Goal: Task Accomplishment & Management: Manage account settings

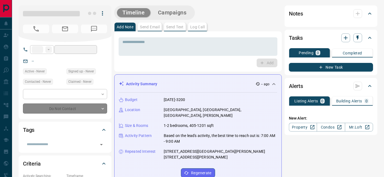
type input "**"
type input "**********"
type input "*"
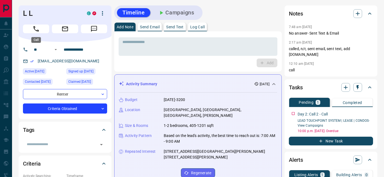
click at [25, 30] on button "Call" at bounding box center [36, 29] width 26 height 9
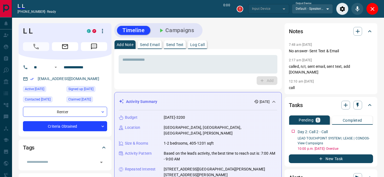
type input "*******"
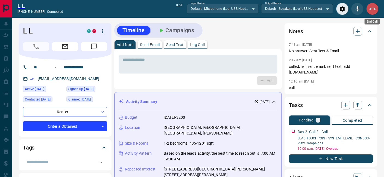
click at [375, 10] on icon "End Call" at bounding box center [372, 9] width 7 height 7
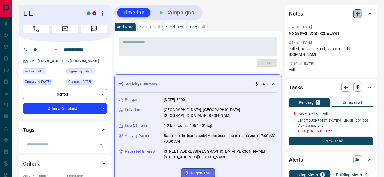
click at [359, 16] on icon "button" at bounding box center [357, 13] width 7 height 7
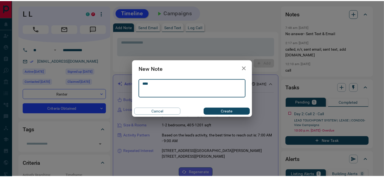
scroll to position [630, 0]
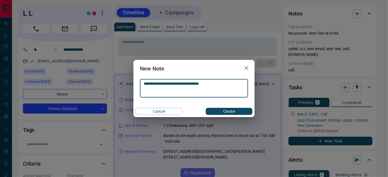
type textarea "**********"
drag, startPoint x: 232, startPoint y: 112, endPoint x: 232, endPoint y: 109, distance: 2.8
click at [232, 112] on button "Create" at bounding box center [229, 111] width 47 height 7
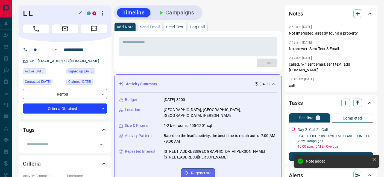
drag, startPoint x: 37, startPoint y: 11, endPoint x: 55, endPoint y: 13, distance: 17.3
click at [33, 13] on h1 "L L" at bounding box center [51, 13] width 56 height 9
drag, startPoint x: 36, startPoint y: 12, endPoint x: 16, endPoint y: 12, distance: 19.4
copy h1 "L L"
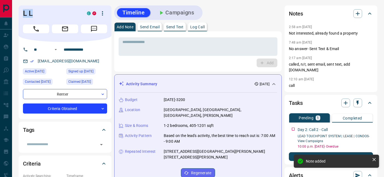
scroll to position [656, 0]
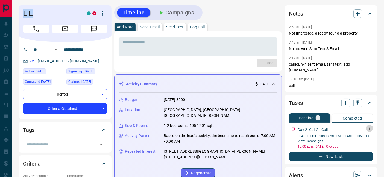
click at [372, 125] on button "button" at bounding box center [369, 128] width 7 height 7
click at [365, 140] on li "Delete" at bounding box center [360, 141] width 24 height 8
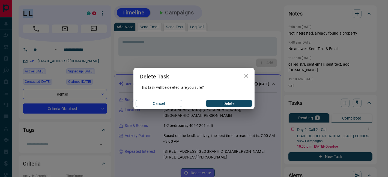
click at [222, 105] on button "Delete" at bounding box center [229, 103] width 47 height 7
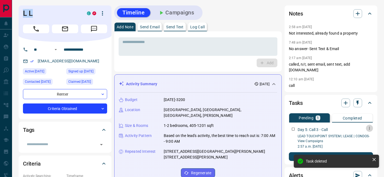
click at [368, 126] on icon "button" at bounding box center [369, 128] width 4 height 4
click at [357, 142] on li "Delete" at bounding box center [360, 141] width 24 height 8
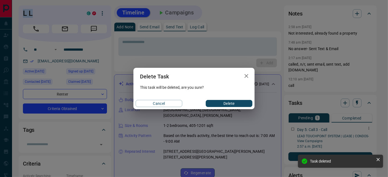
click at [243, 105] on button "Delete" at bounding box center [229, 103] width 47 height 7
